Goal: Information Seeking & Learning: Learn about a topic

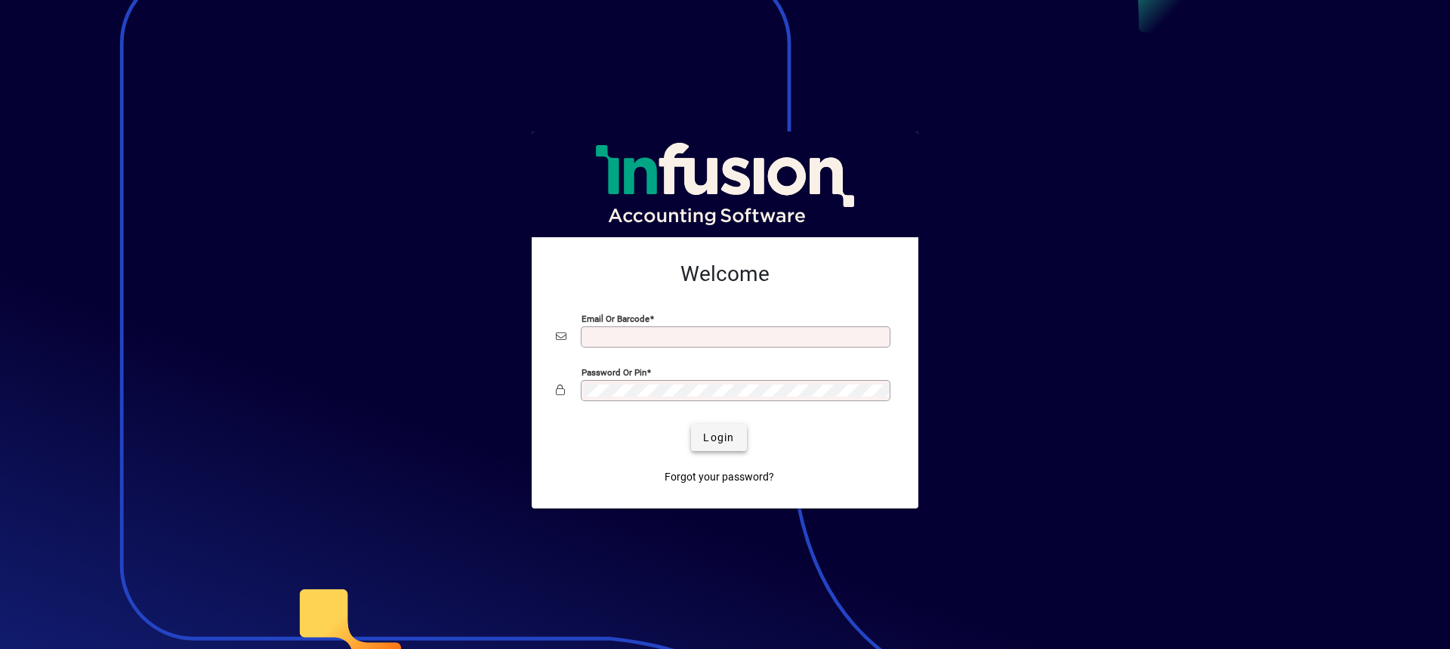
type input "**********"
click at [718, 437] on span "Login" at bounding box center [718, 438] width 31 height 16
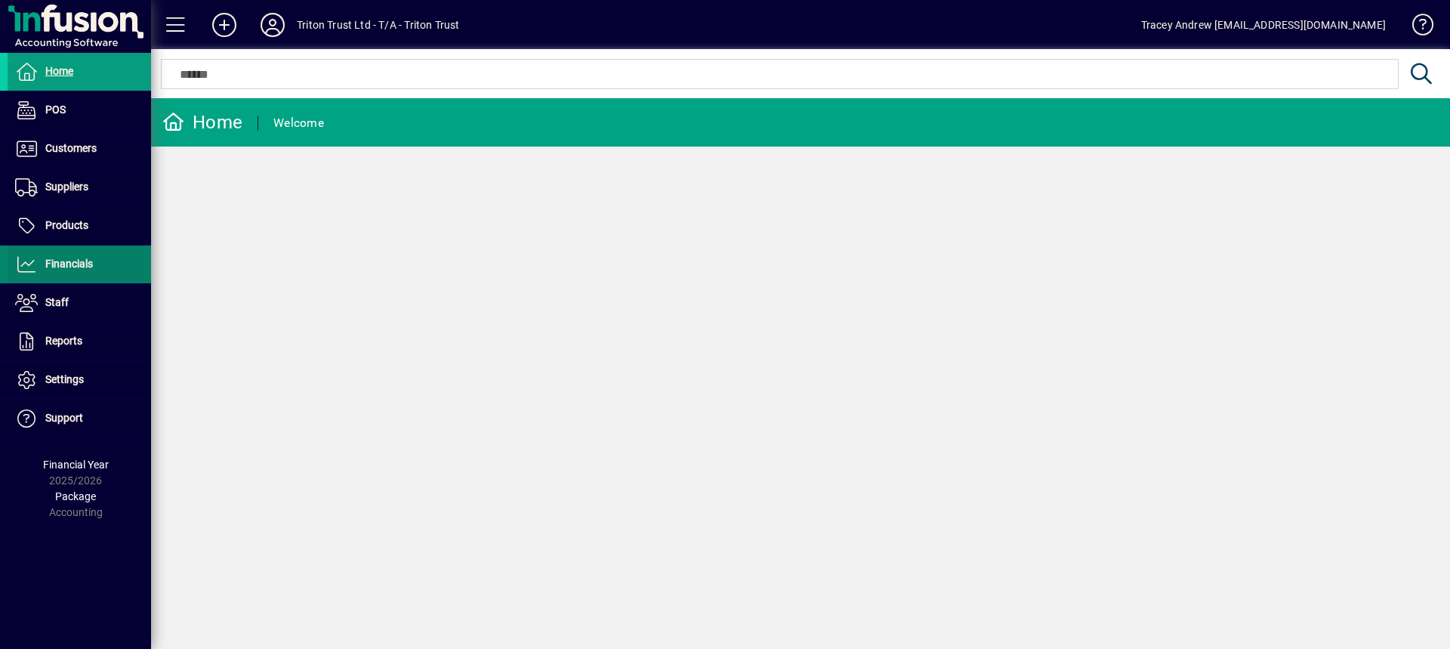
click at [72, 268] on span "Financials" at bounding box center [69, 264] width 48 height 12
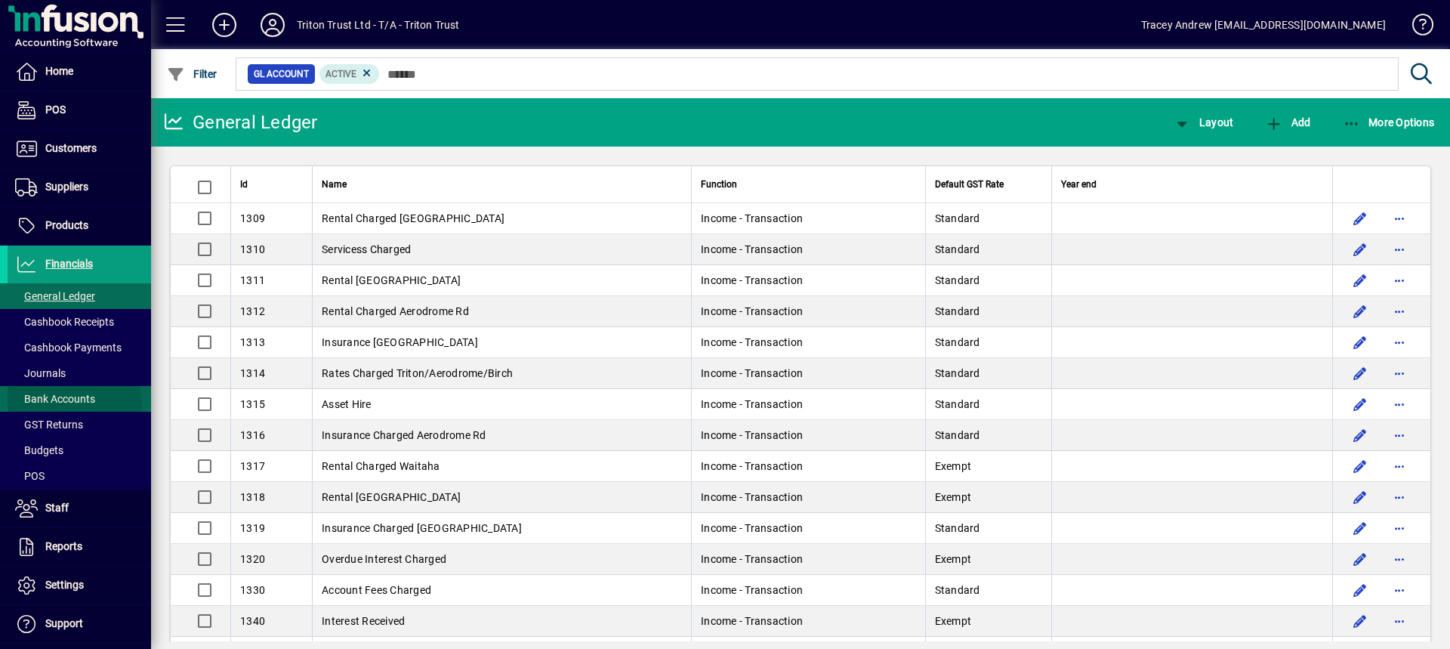
click at [58, 404] on span "Bank Accounts" at bounding box center [55, 399] width 80 height 12
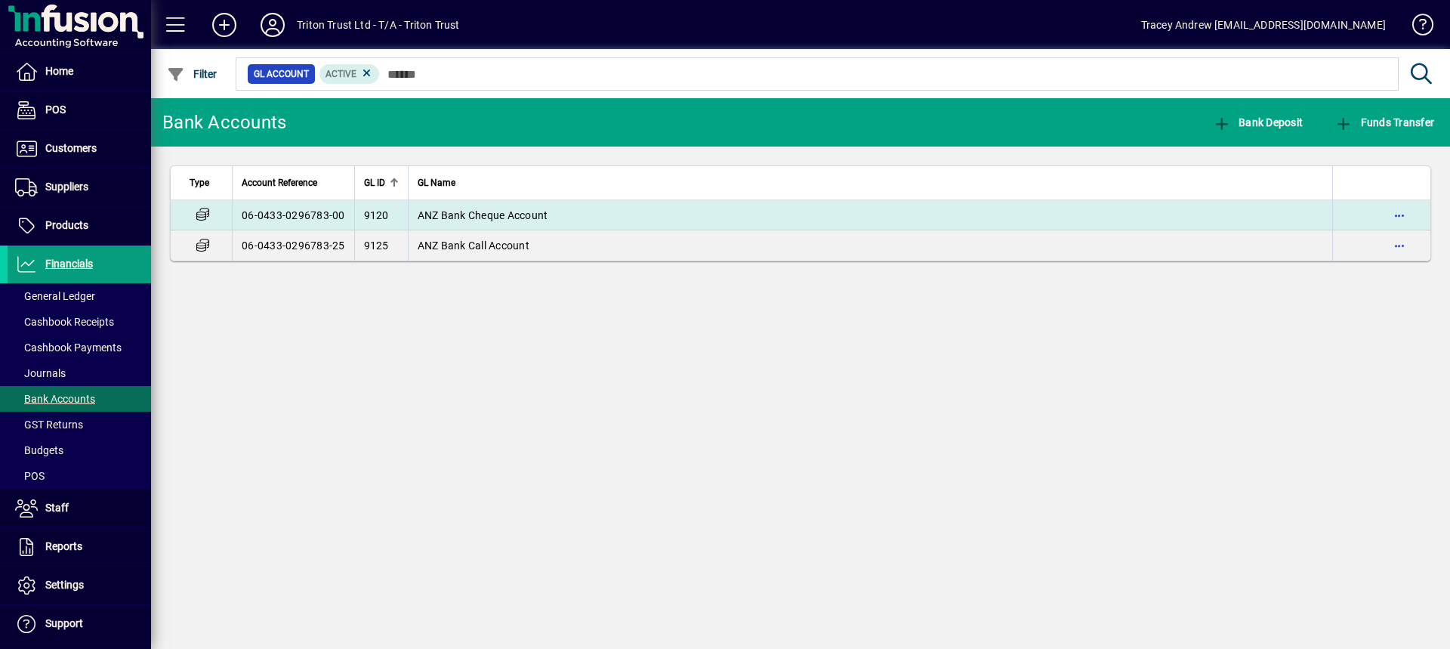
click at [474, 212] on span "ANZ Bank Cheque Account" at bounding box center [483, 215] width 131 height 12
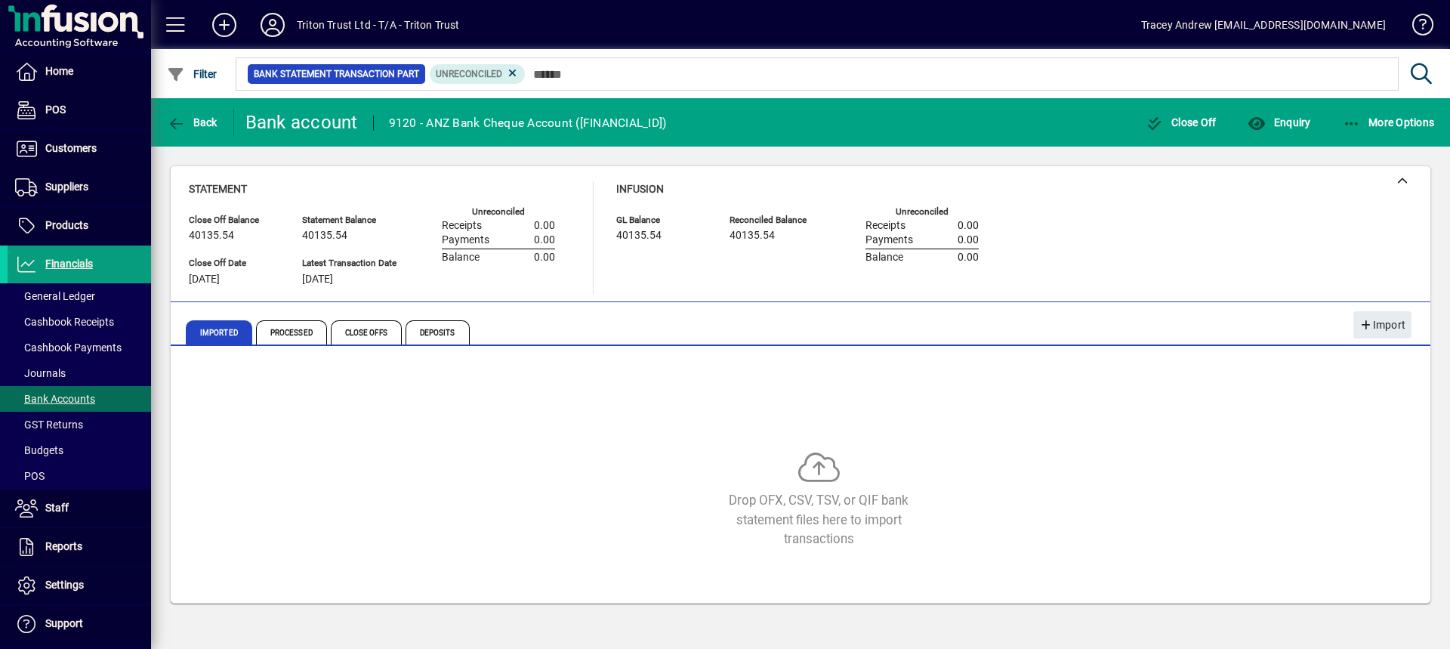
click at [509, 74] on icon at bounding box center [513, 73] width 14 height 14
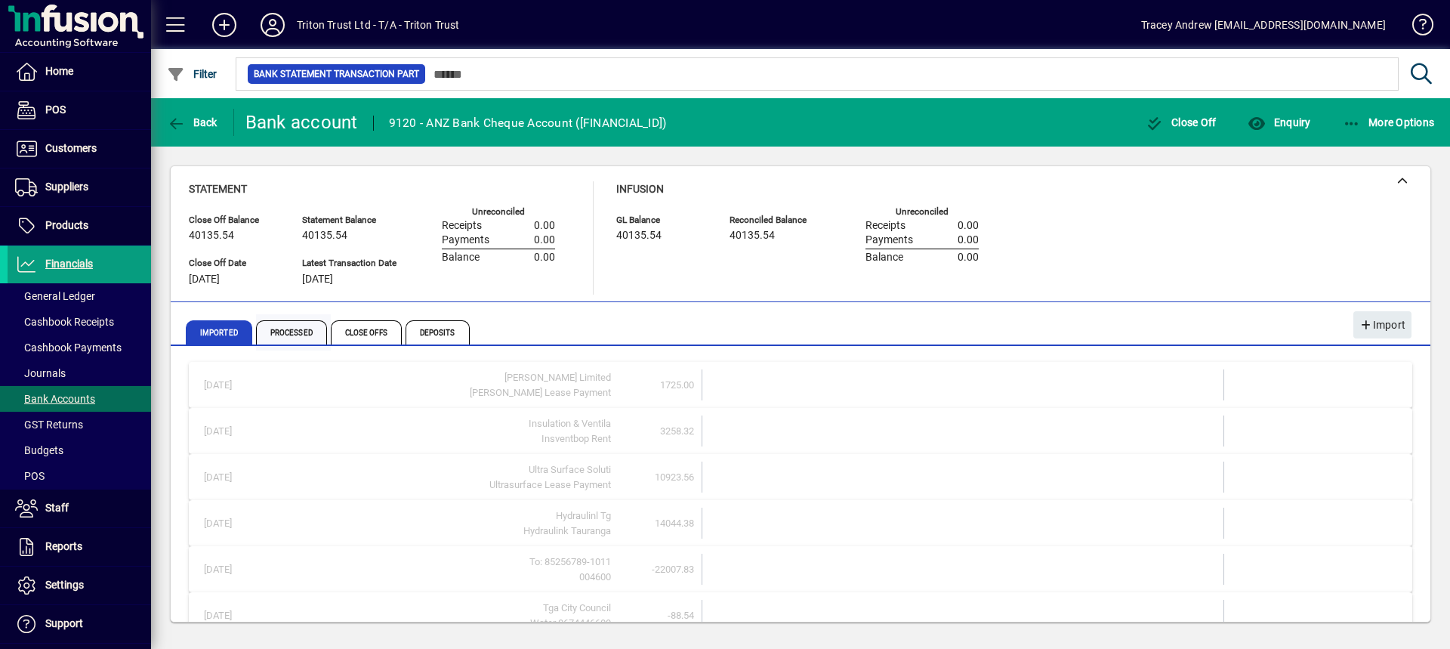
click at [276, 330] on span "Processed" at bounding box center [291, 332] width 71 height 24
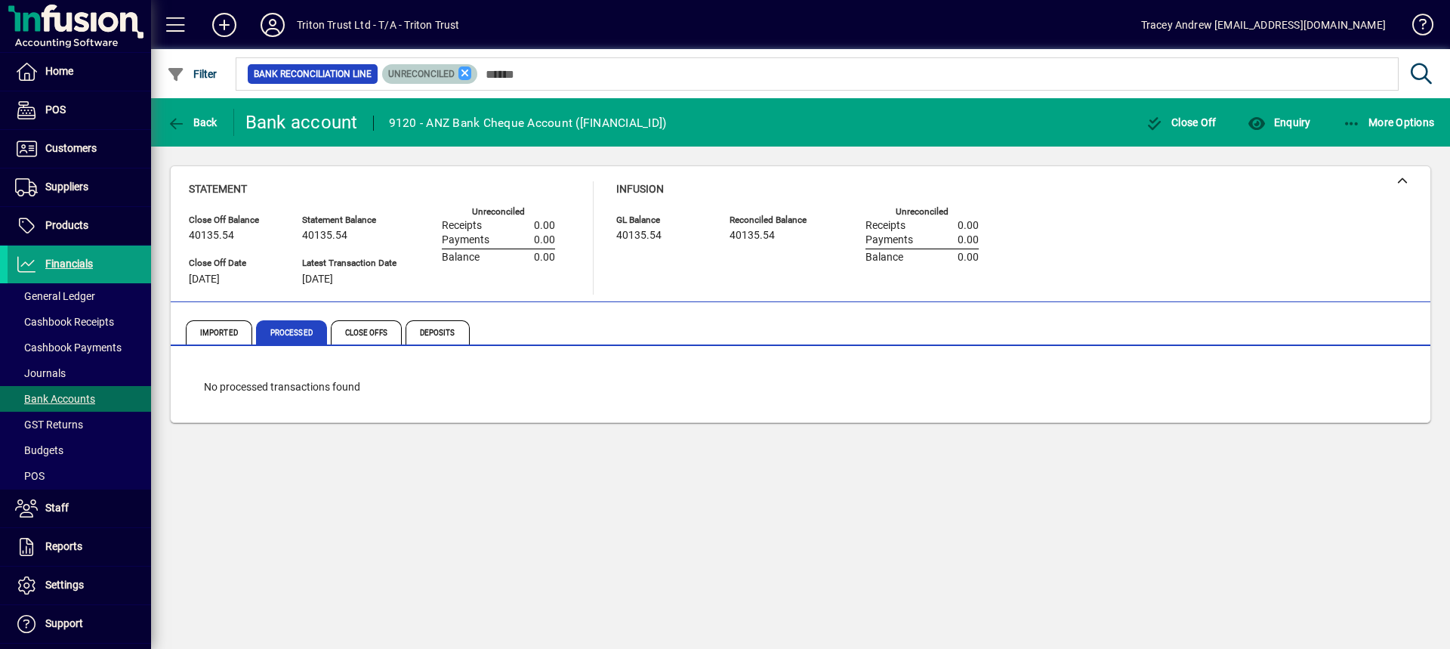
click at [462, 76] on icon at bounding box center [466, 73] width 14 height 14
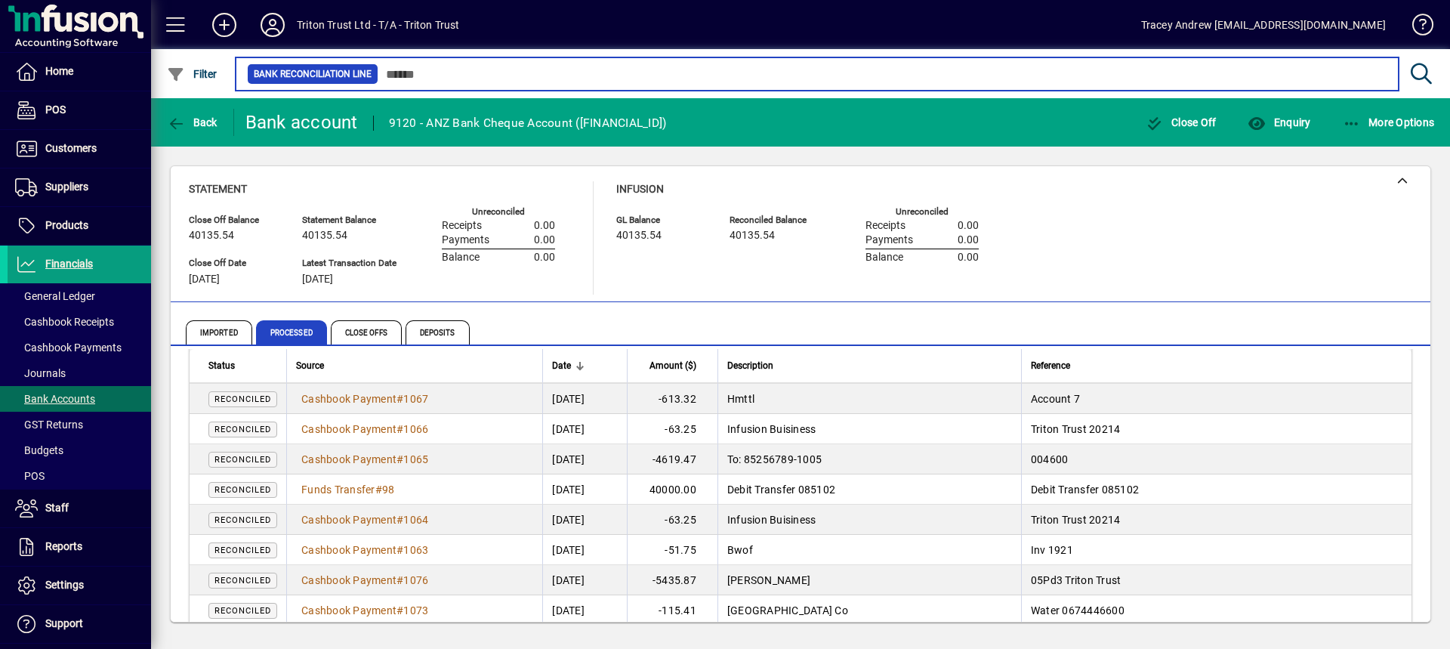
scroll to position [302, 0]
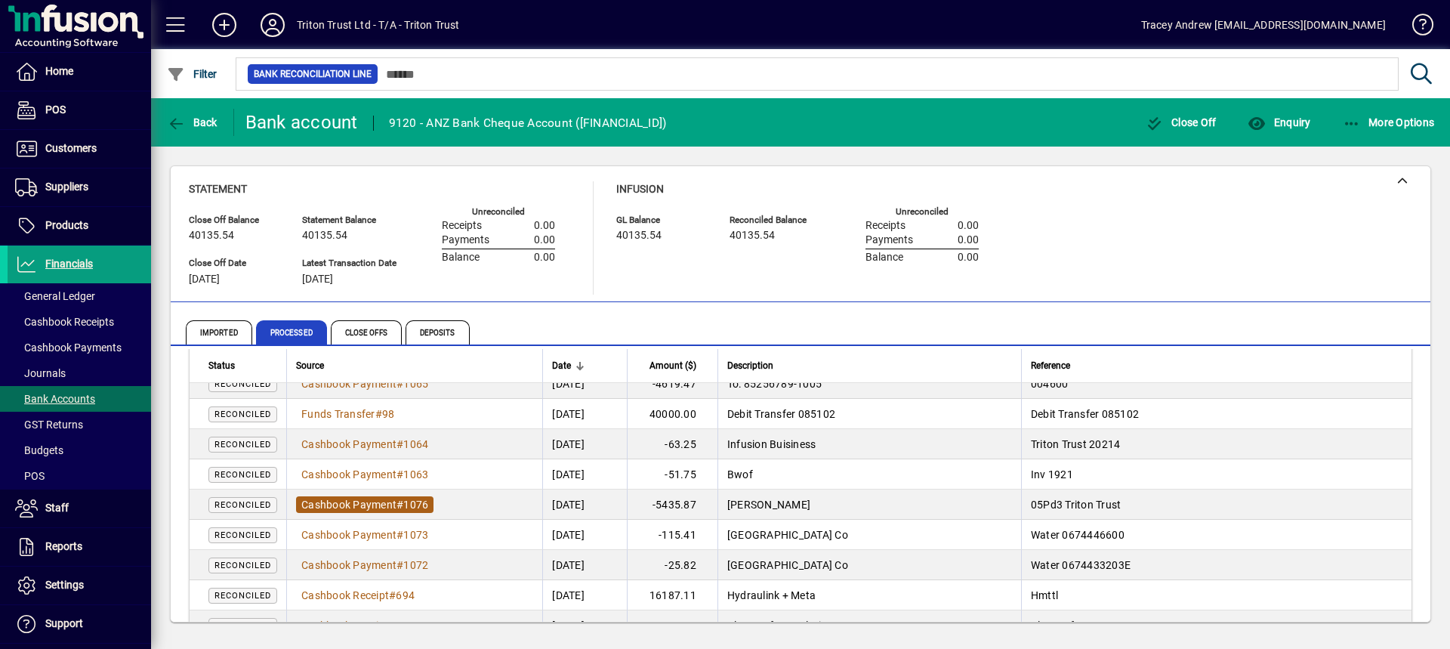
click at [380, 504] on span "Cashbook Payment" at bounding box center [348, 505] width 95 height 12
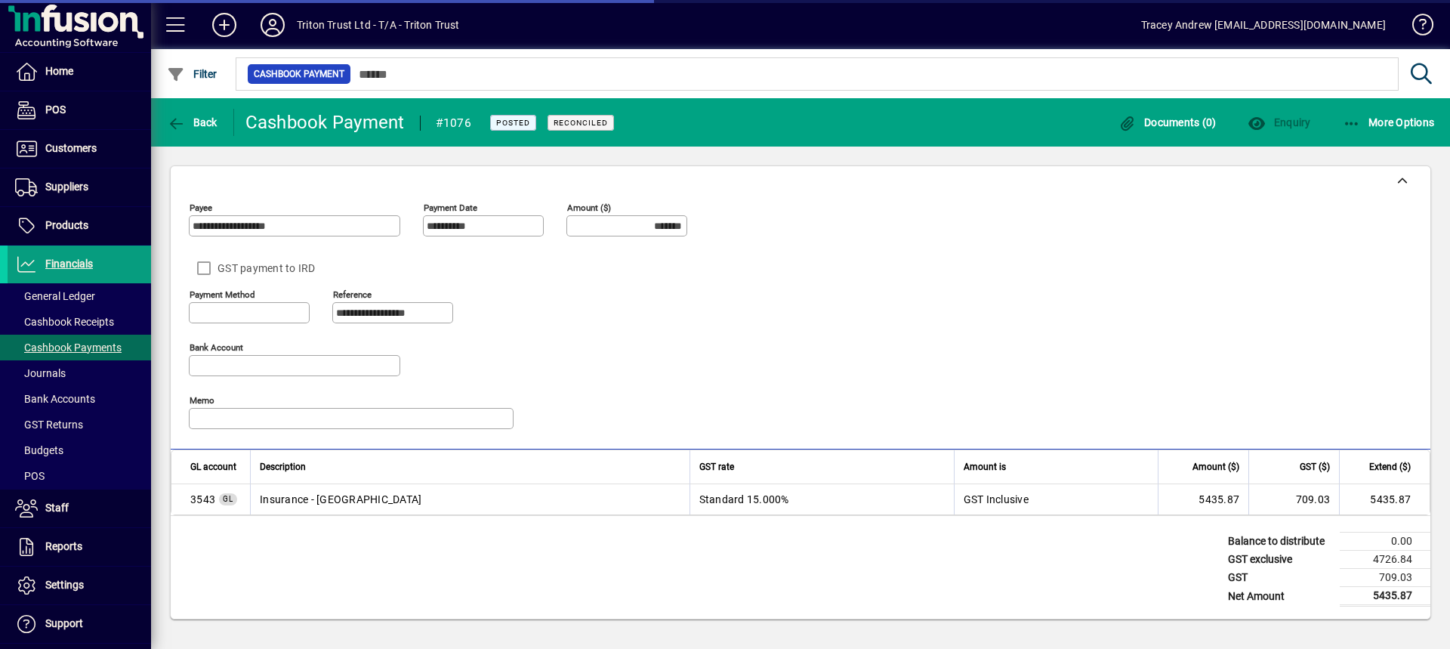
type input "**********"
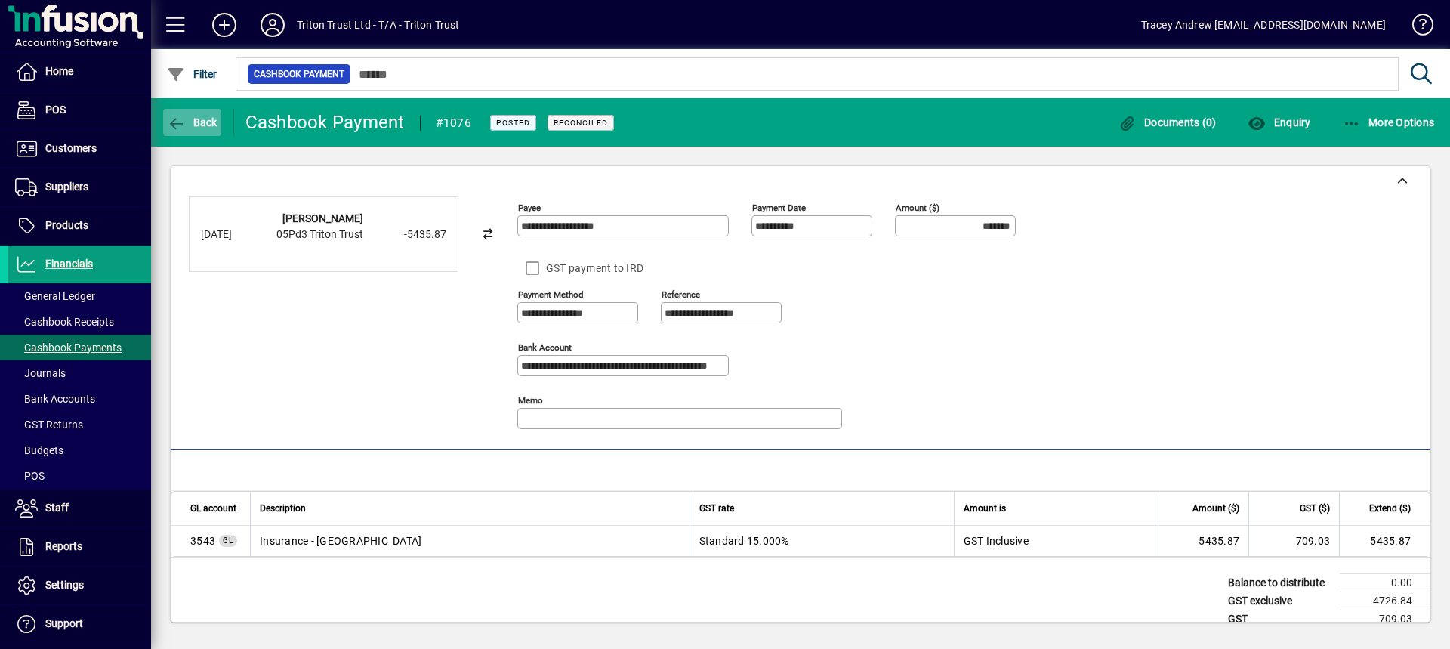
click at [191, 125] on span "Back" at bounding box center [192, 122] width 51 height 12
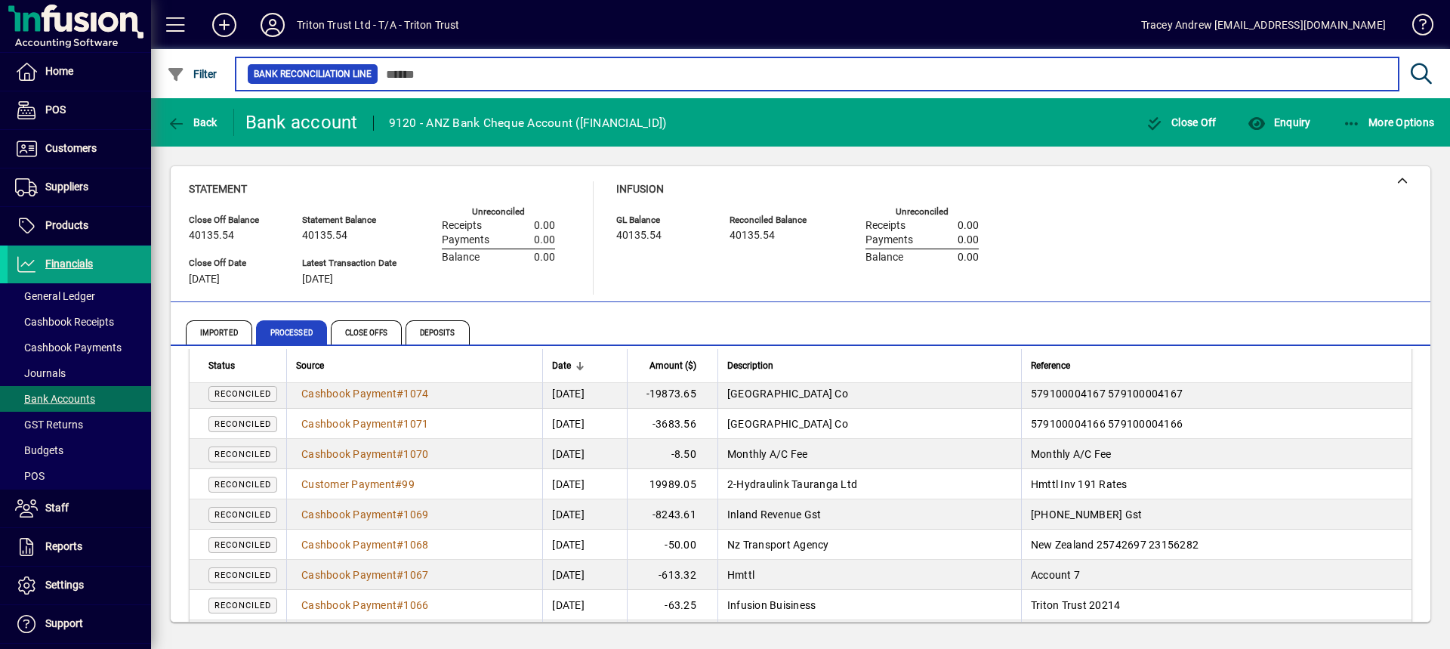
scroll to position [76, 0]
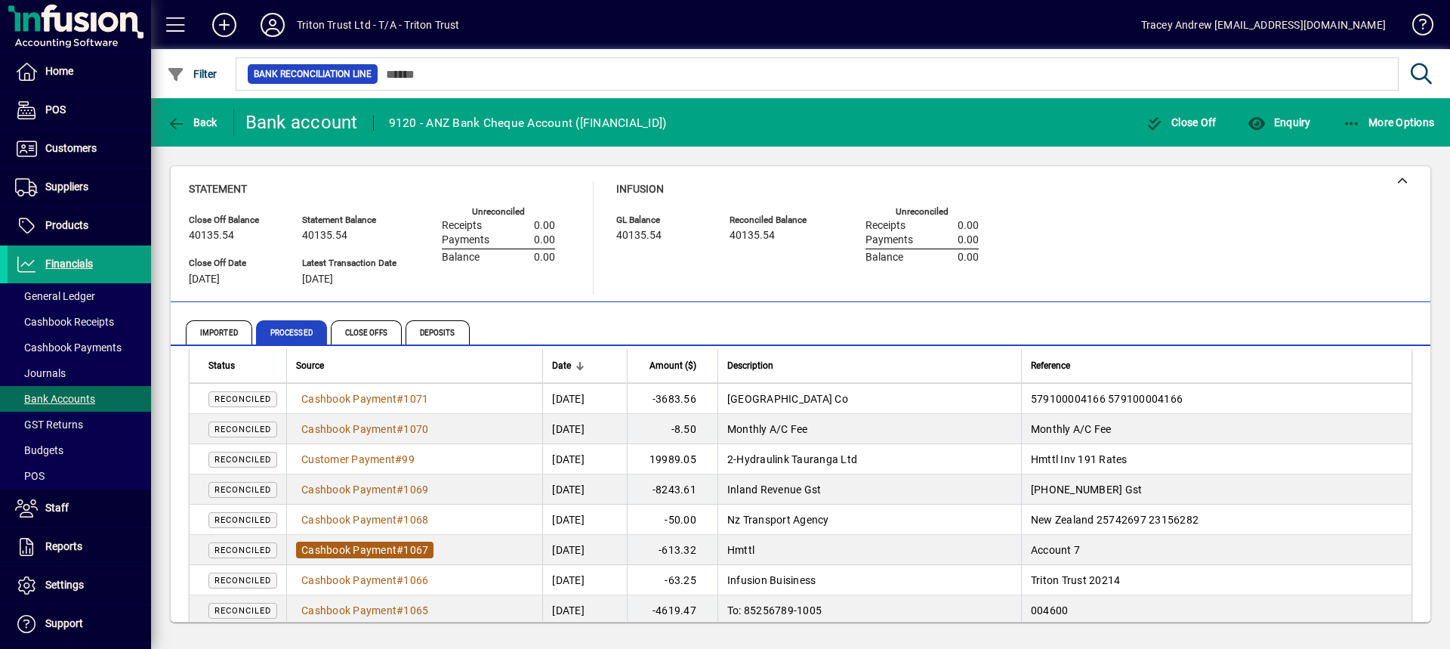
click at [403, 550] on span "#" at bounding box center [400, 550] width 7 height 12
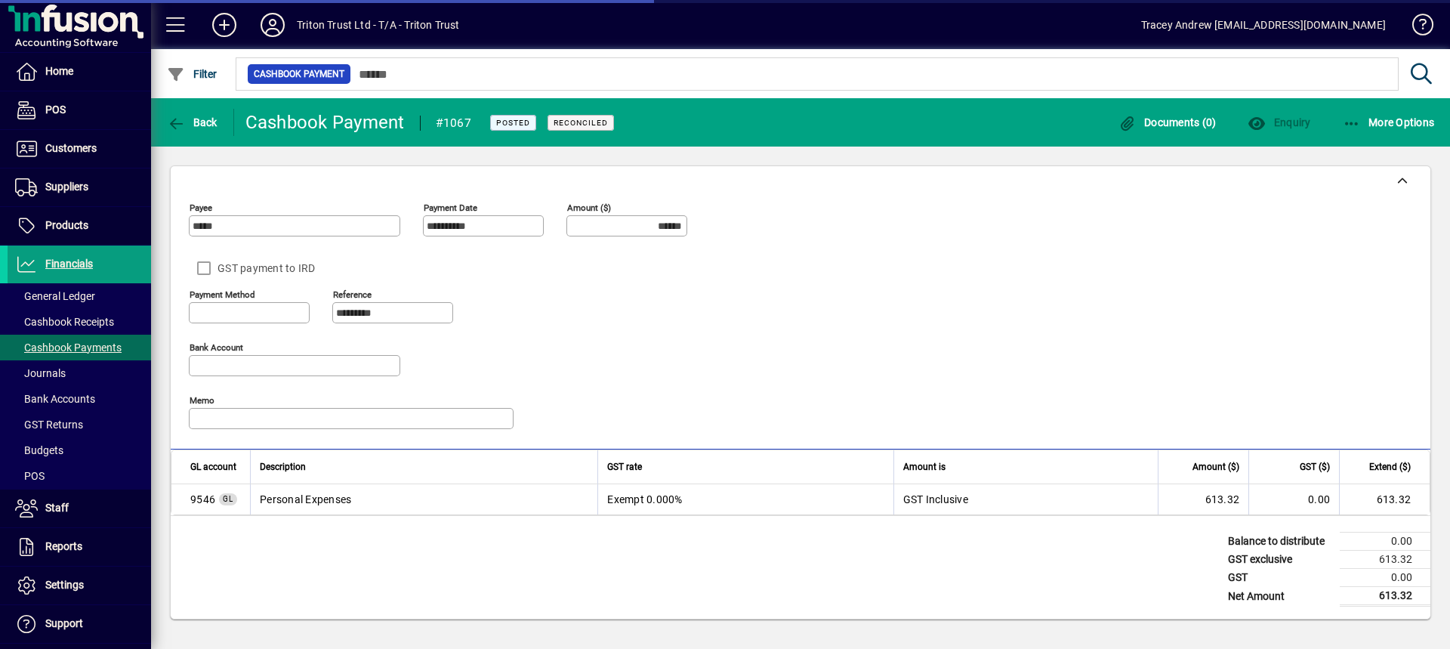
type input "**********"
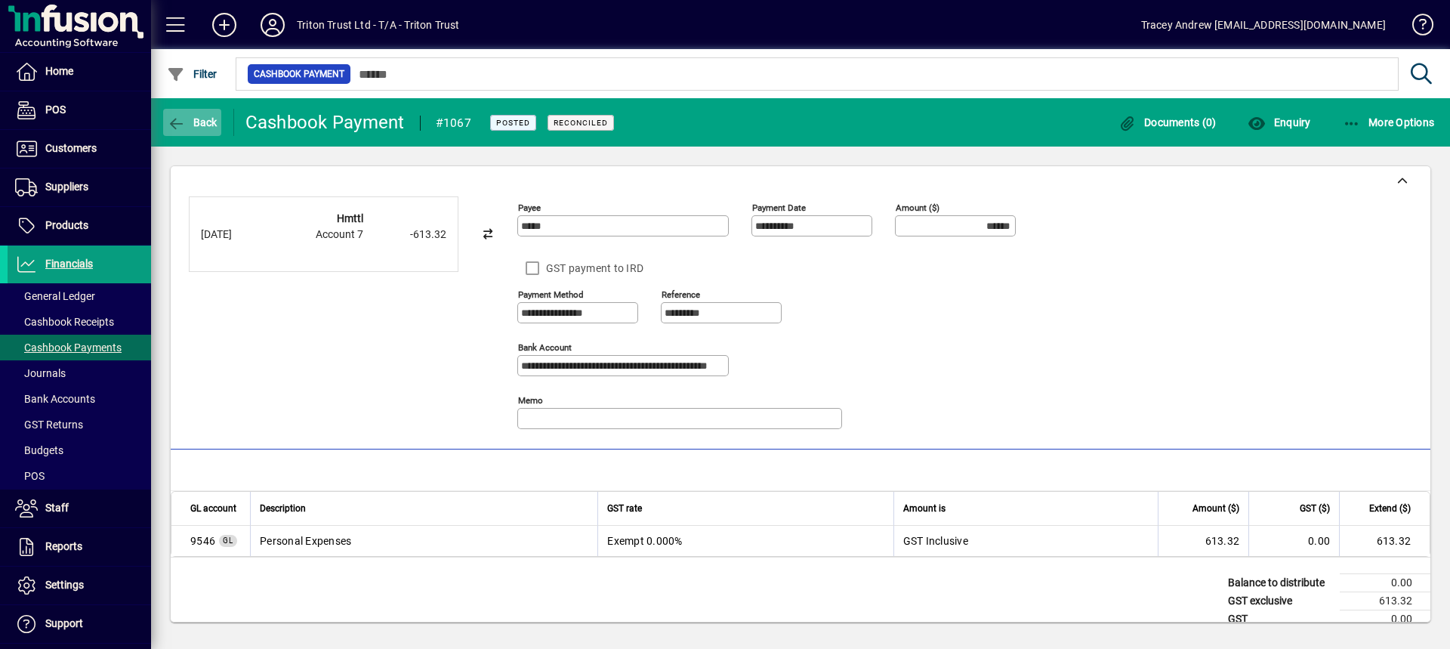
click at [187, 128] on span "Back" at bounding box center [192, 122] width 51 height 12
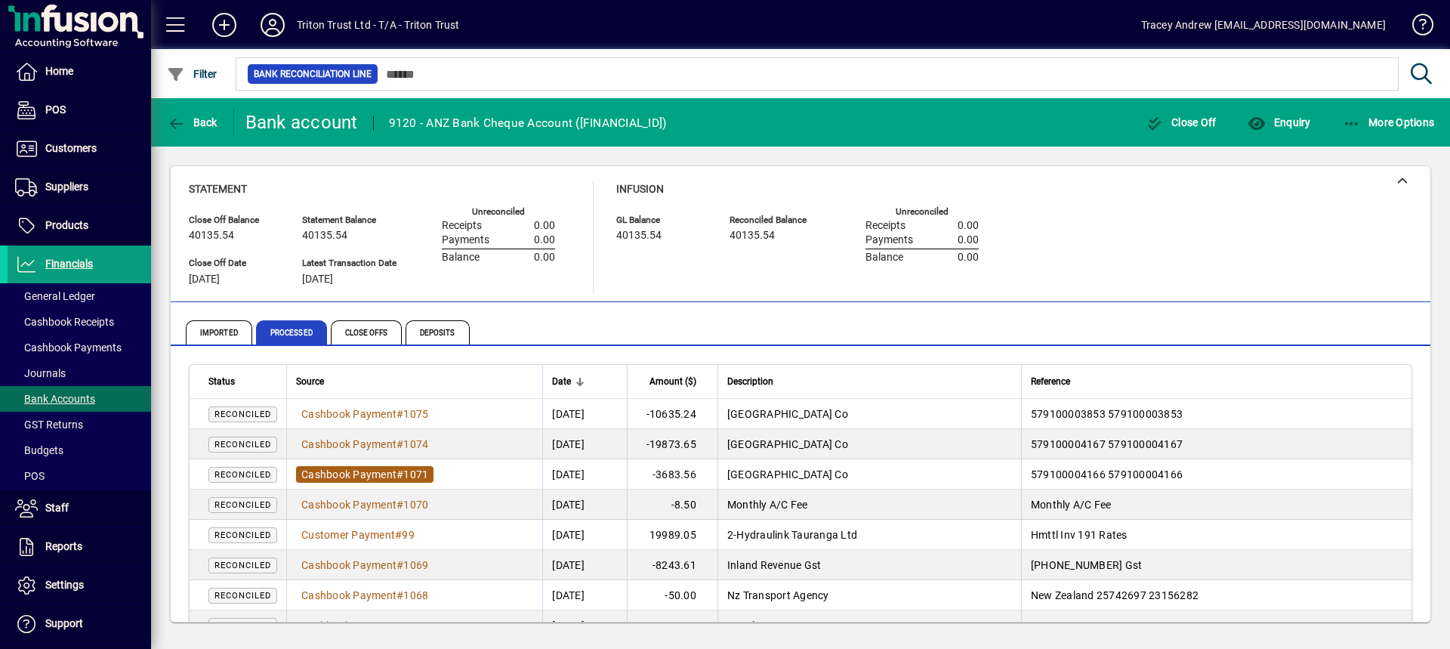
click at [347, 468] on span "Cashbook Payment" at bounding box center [348, 474] width 95 height 12
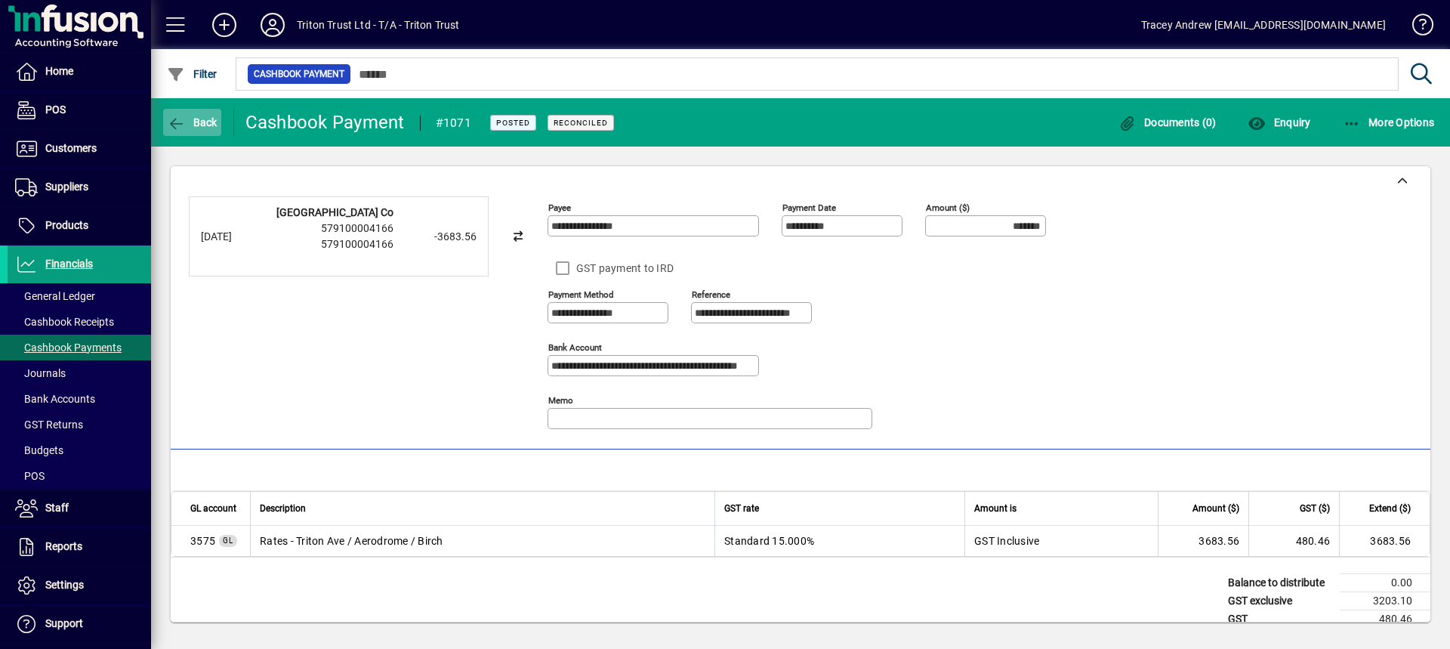
click at [190, 121] on span "Back" at bounding box center [192, 122] width 51 height 12
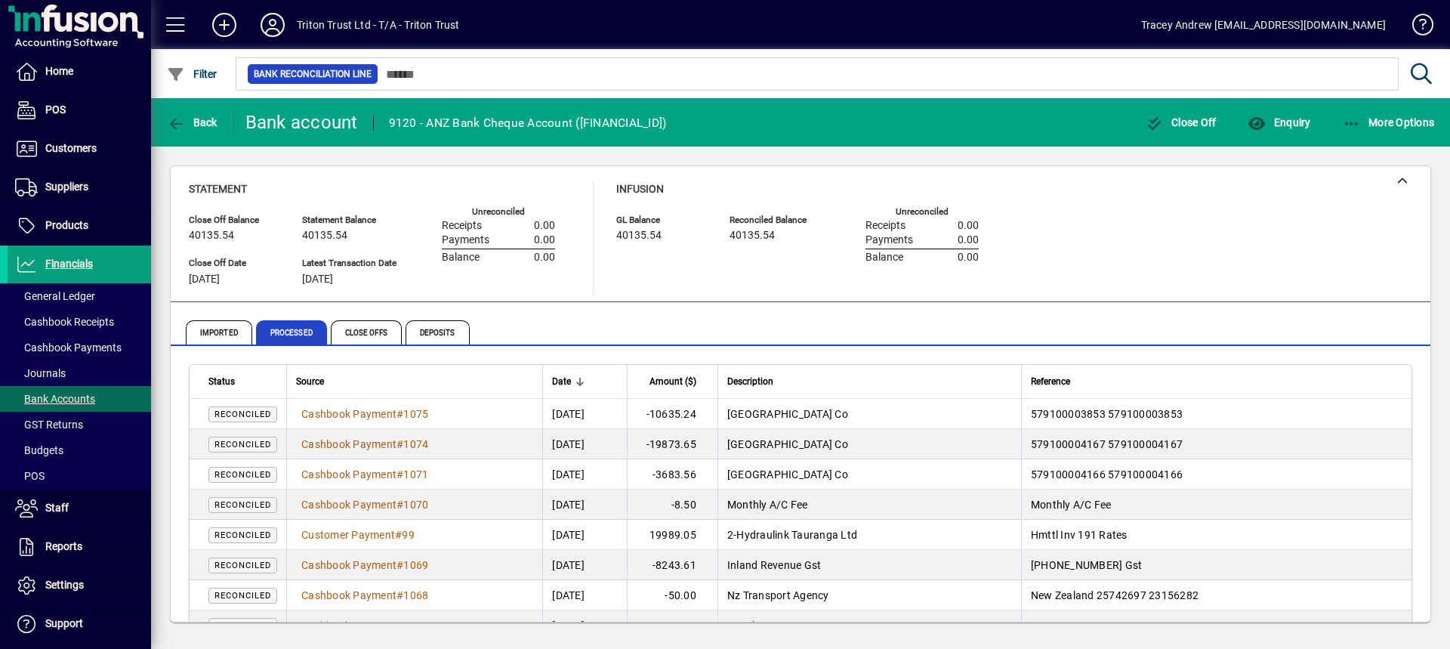
click at [378, 409] on span "Cashbook Payment" at bounding box center [348, 414] width 95 height 12
